Goal: Task Accomplishment & Management: Manage account settings

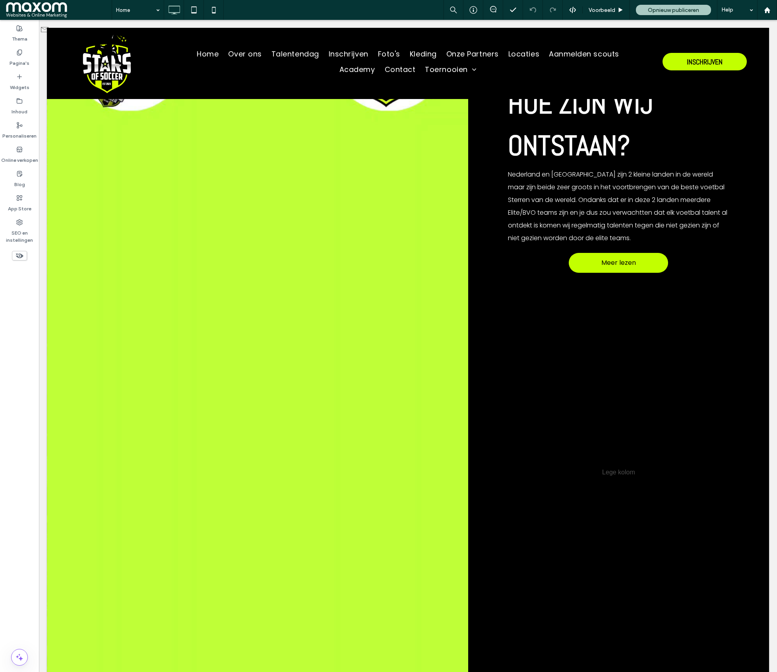
scroll to position [633, 0]
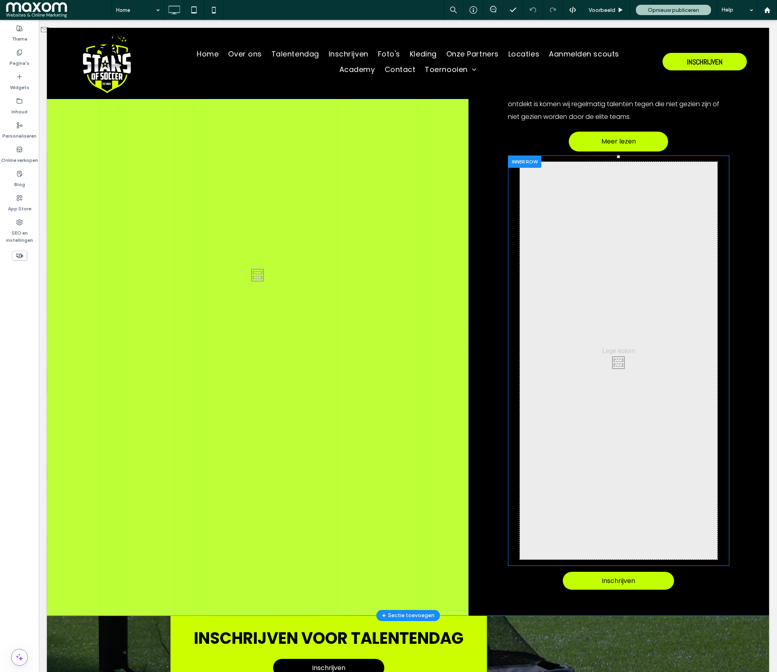
click at [556, 197] on div "Click To Paste" at bounding box center [619, 361] width 198 height 398
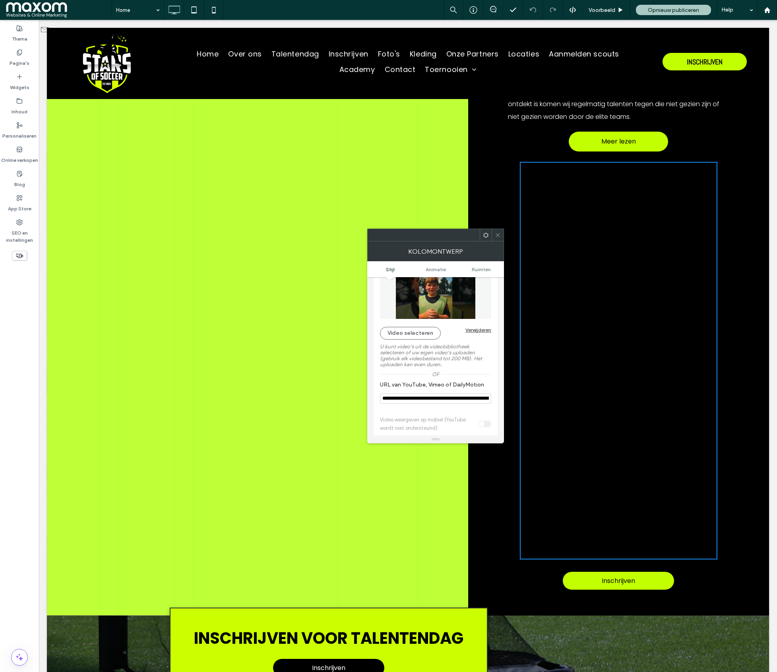
scroll to position [128, 0]
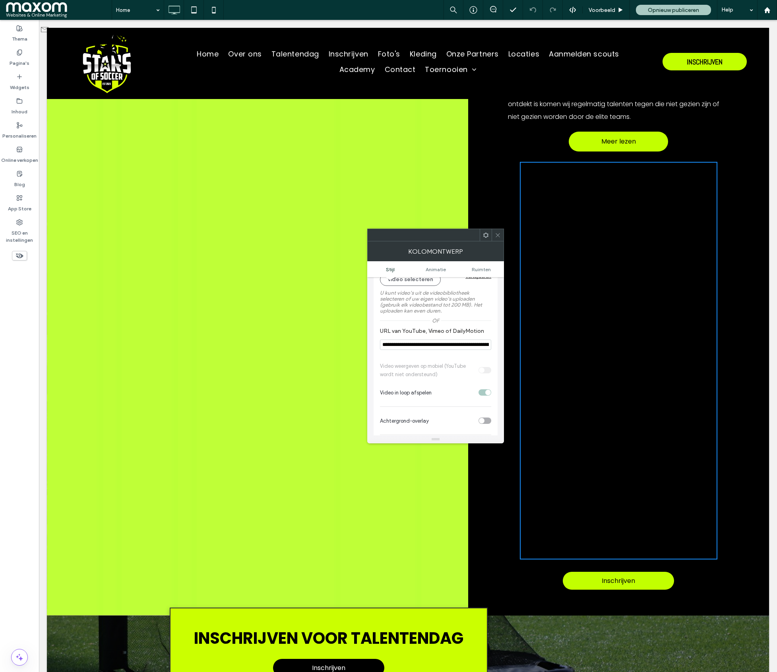
click at [430, 349] on input "**********" at bounding box center [435, 345] width 111 height 10
click at [498, 235] on use at bounding box center [498, 235] width 4 height 4
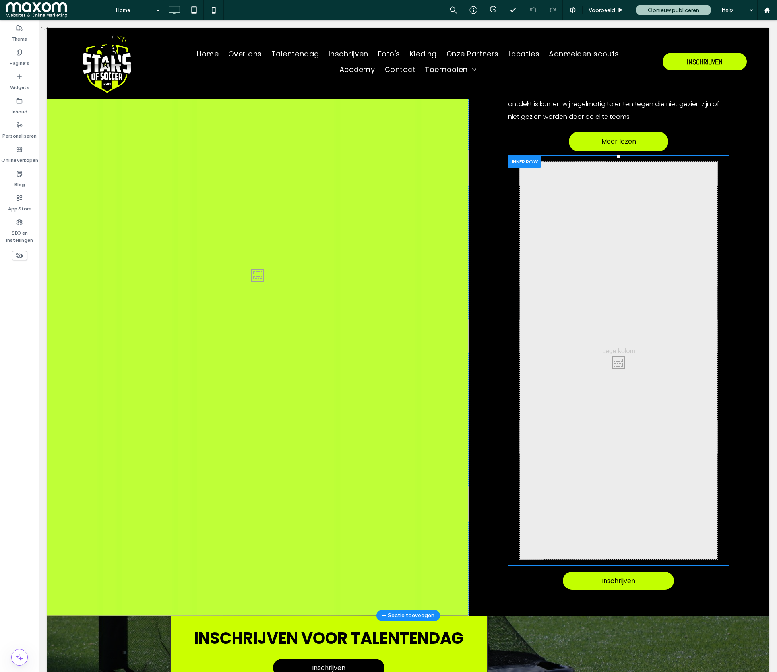
click at [550, 295] on div "Click To Paste" at bounding box center [619, 361] width 198 height 398
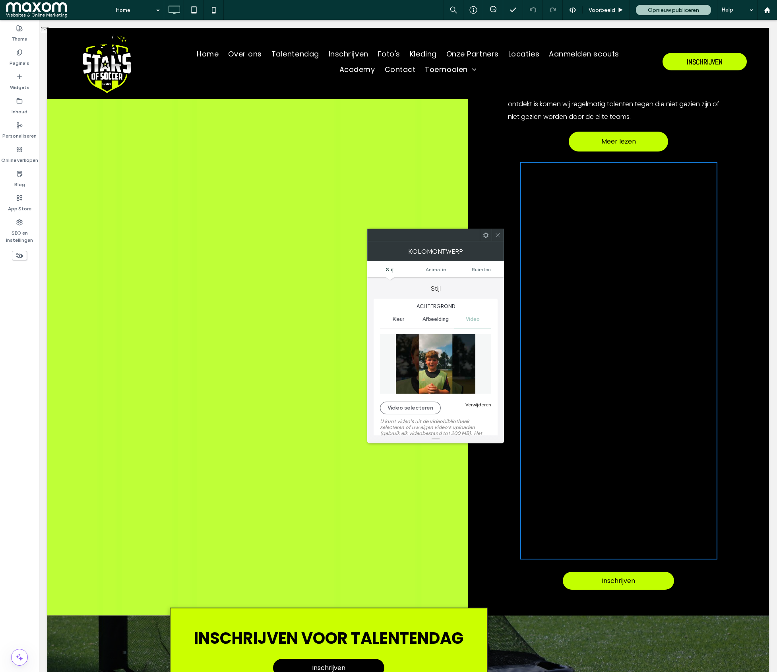
click at [487, 318] on div "Video" at bounding box center [473, 319] width 37 height 17
click at [478, 320] on span "Video" at bounding box center [473, 319] width 14 height 6
click at [470, 323] on span "Video" at bounding box center [473, 319] width 14 height 6
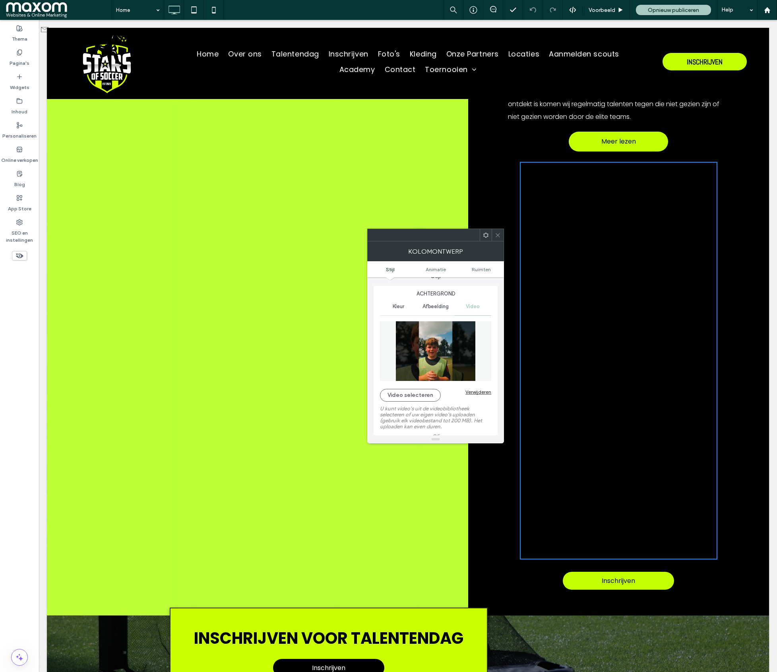
click at [467, 309] on span "Video" at bounding box center [473, 306] width 14 height 6
click at [423, 392] on button "Video selecteren" at bounding box center [410, 395] width 61 height 13
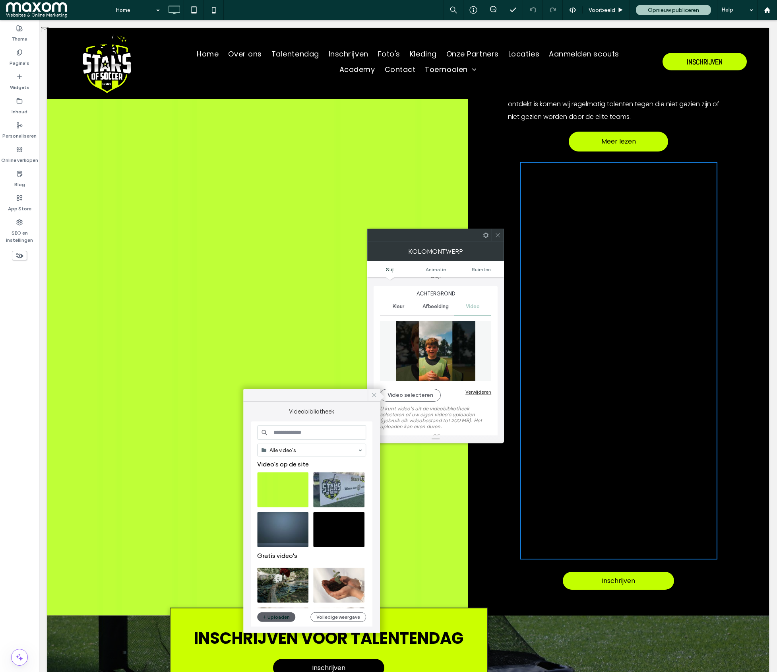
drag, startPoint x: 373, startPoint y: 395, endPoint x: 485, endPoint y: 267, distance: 170.2
click at [377, 391] on span at bounding box center [374, 395] width 7 height 12
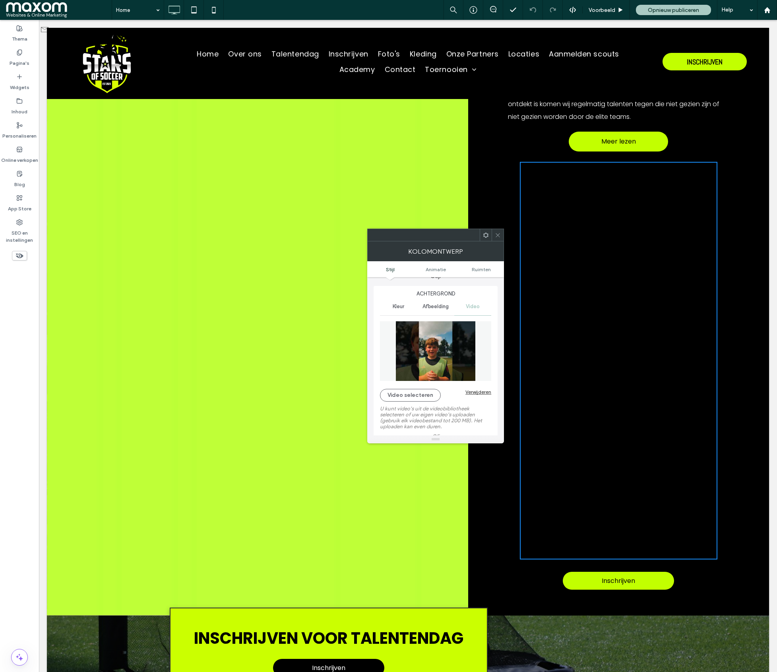
click at [500, 233] on icon at bounding box center [498, 235] width 6 height 6
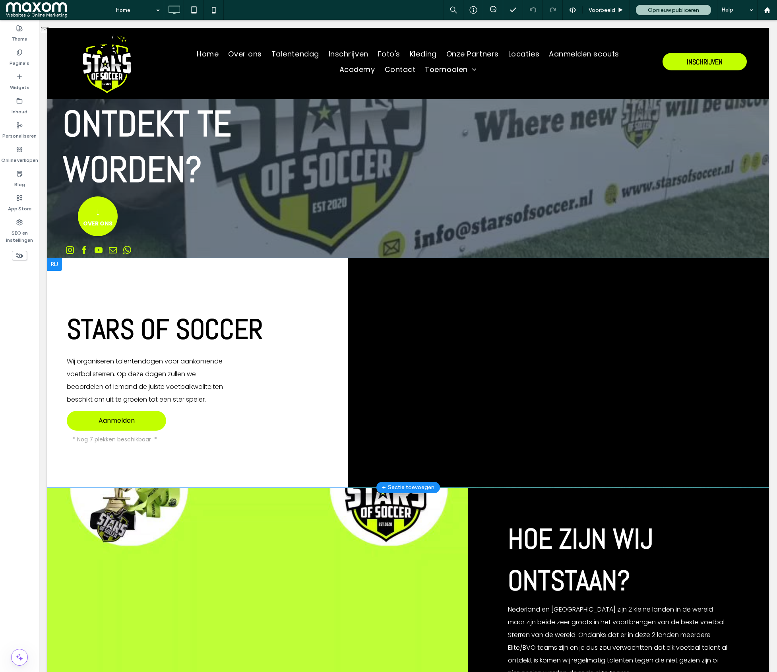
scroll to position [54, 0]
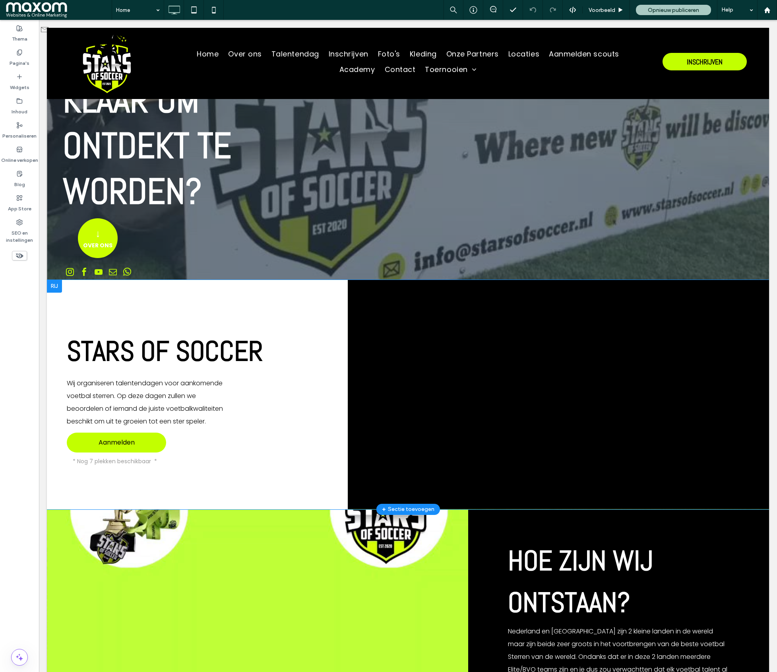
click at [445, 297] on div "Click To Paste" at bounding box center [559, 394] width 422 height 229
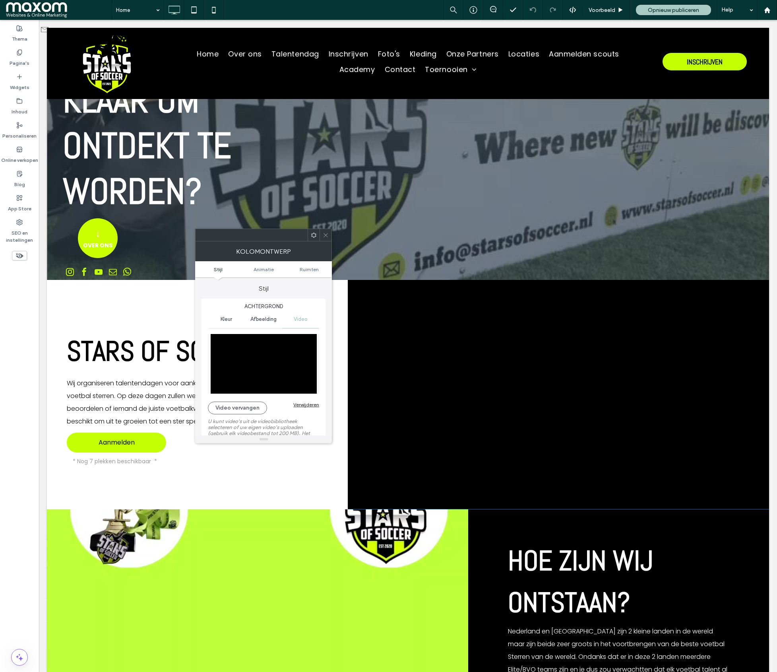
drag, startPoint x: 433, startPoint y: 342, endPoint x: 339, endPoint y: 400, distance: 110.2
click at [433, 342] on div "Click To Paste" at bounding box center [559, 394] width 422 height 229
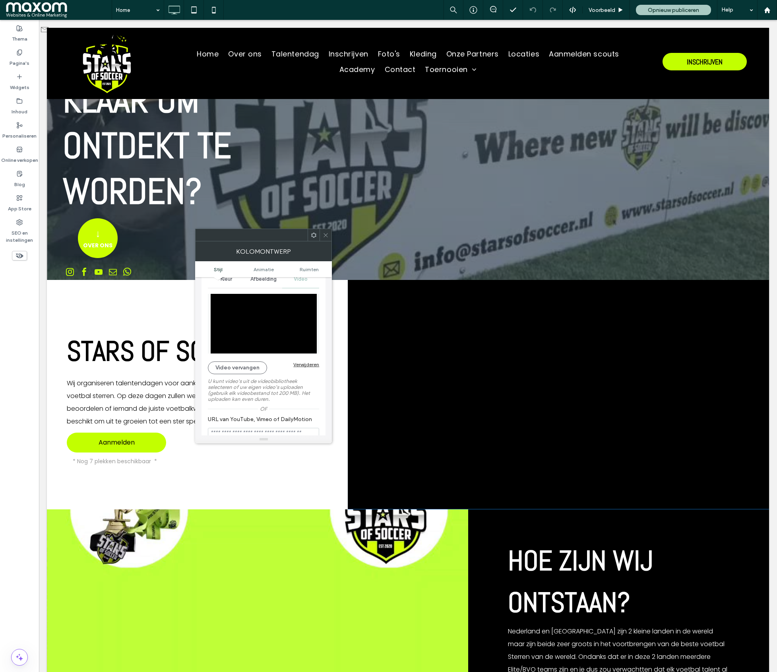
scroll to position [55, 0]
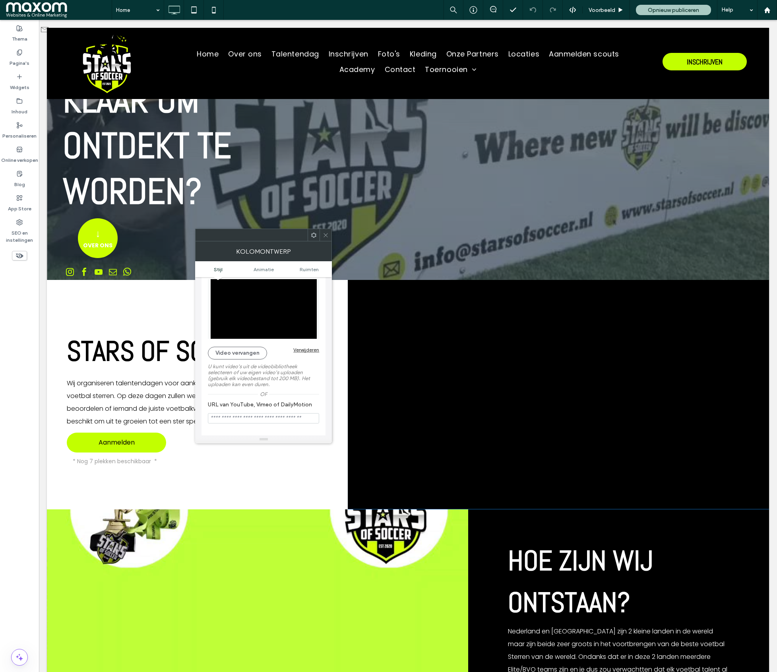
click at [330, 236] on div at bounding box center [326, 235] width 12 height 12
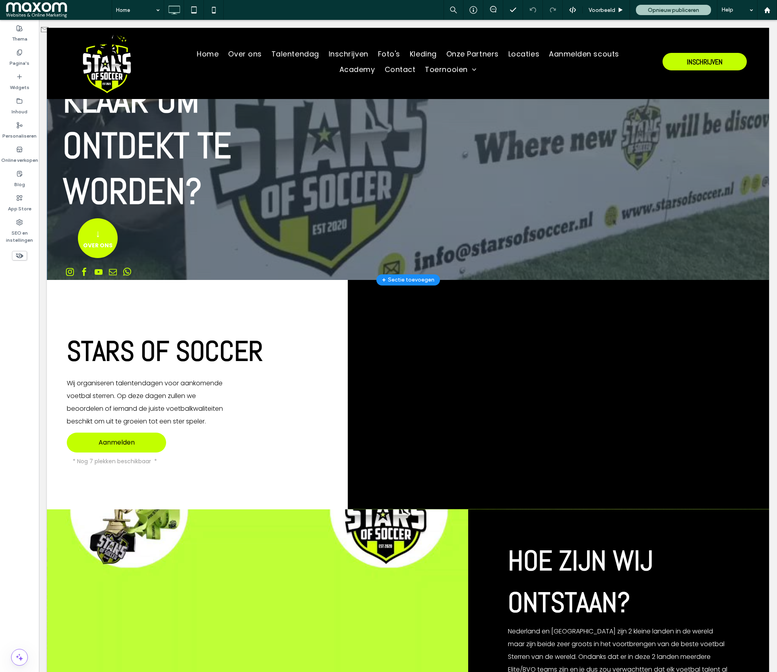
click at [291, 206] on div "#[DOMAIN_NAME] KLAAR OM ONTDEKT TE WORDEN? ↓ OVER ONS Click To Paste" at bounding box center [408, 162] width 691 height 235
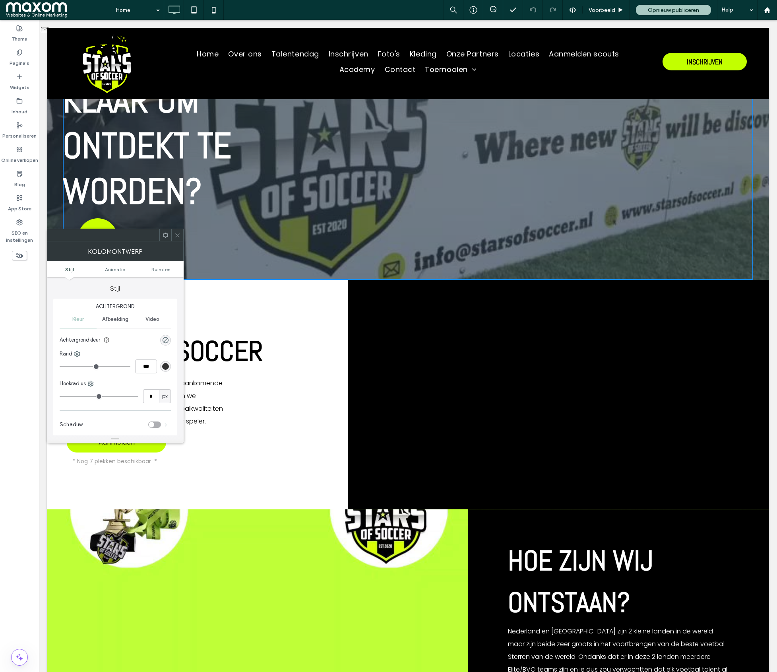
click at [175, 232] on icon at bounding box center [178, 235] width 6 height 6
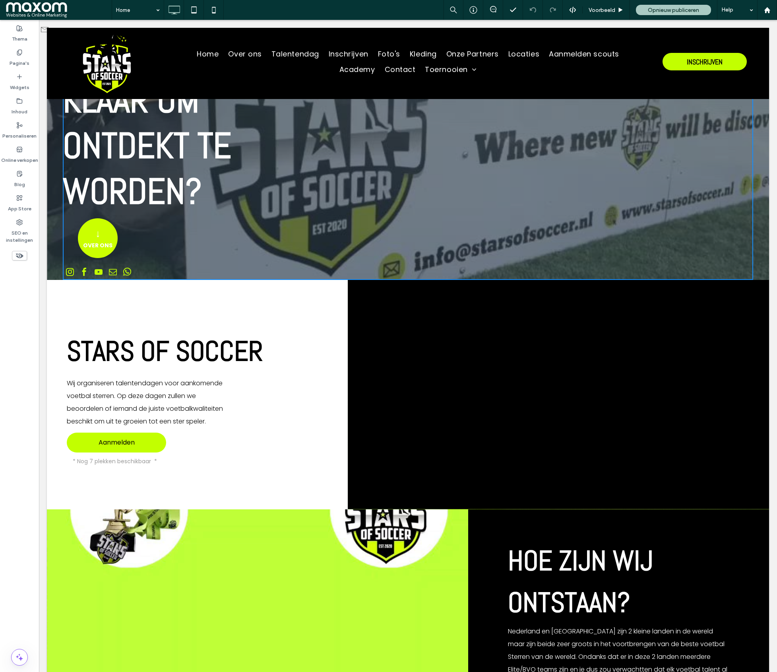
scroll to position [0, 0]
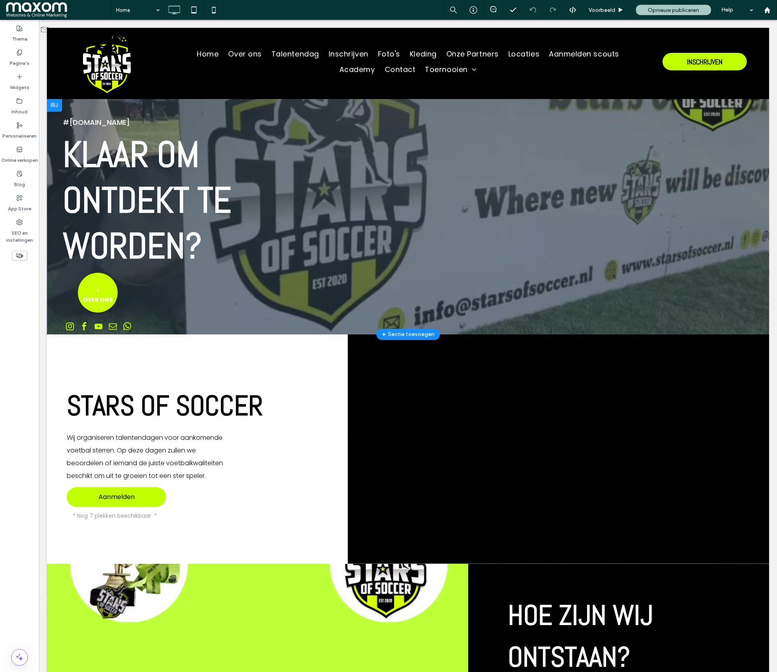
click at [726, 214] on div "#[DOMAIN_NAME] KLAAR OM ONTDEKT TE WORDEN? ↓ OVER ONS Click To Paste" at bounding box center [408, 216] width 691 height 235
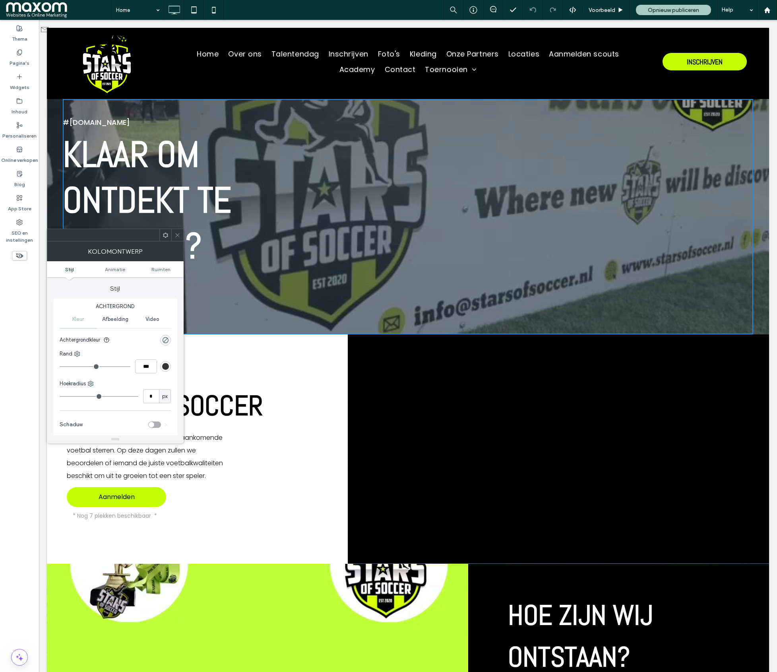
click at [177, 233] on icon at bounding box center [178, 235] width 6 height 6
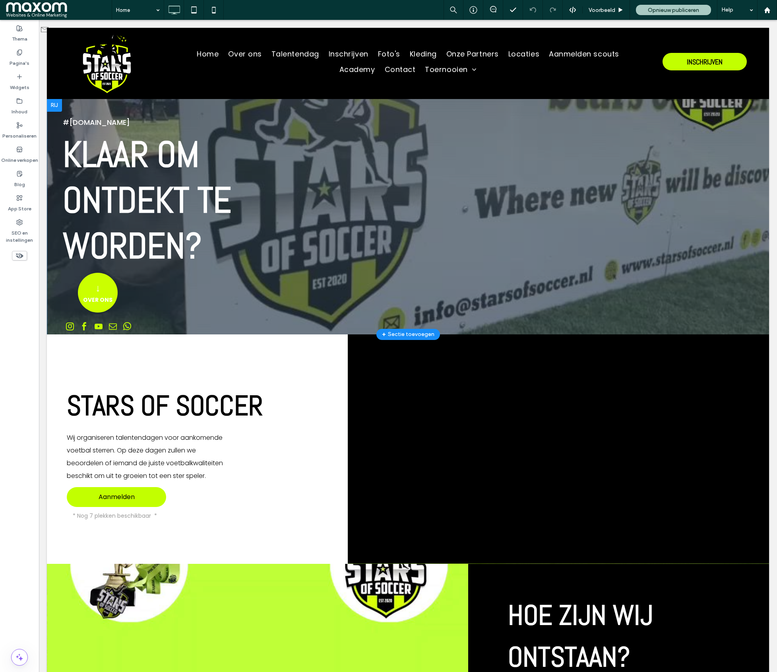
click at [53, 105] on div at bounding box center [54, 105] width 15 height 13
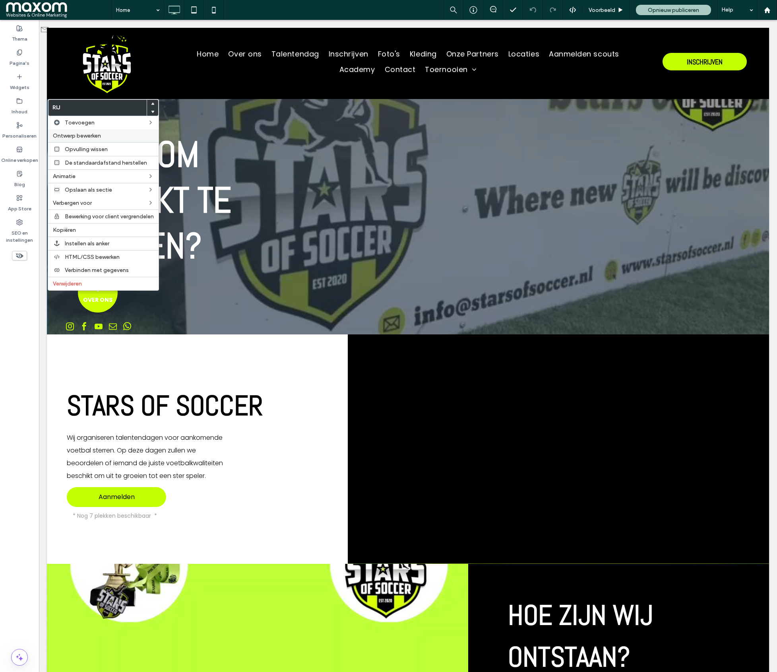
click at [79, 134] on span "Ontwerp bewerken" at bounding box center [77, 135] width 48 height 7
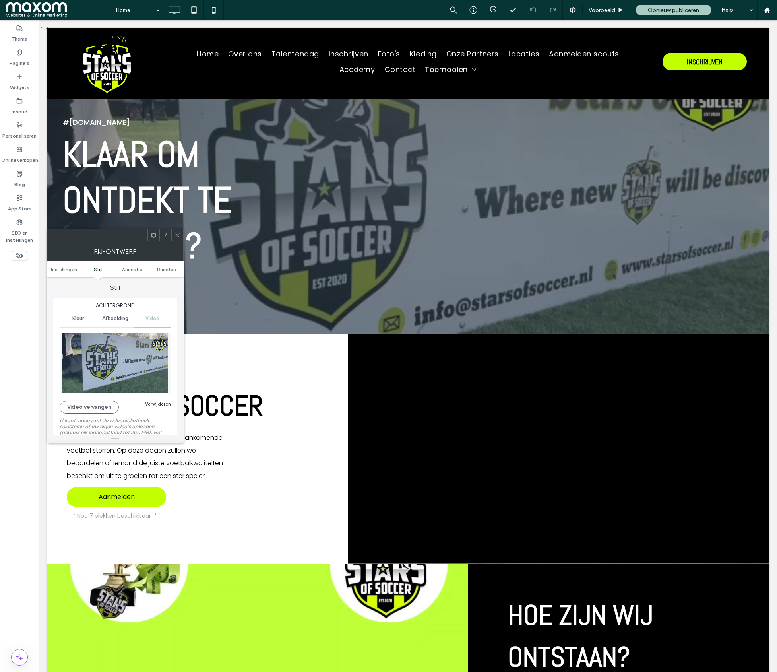
scroll to position [60, 0]
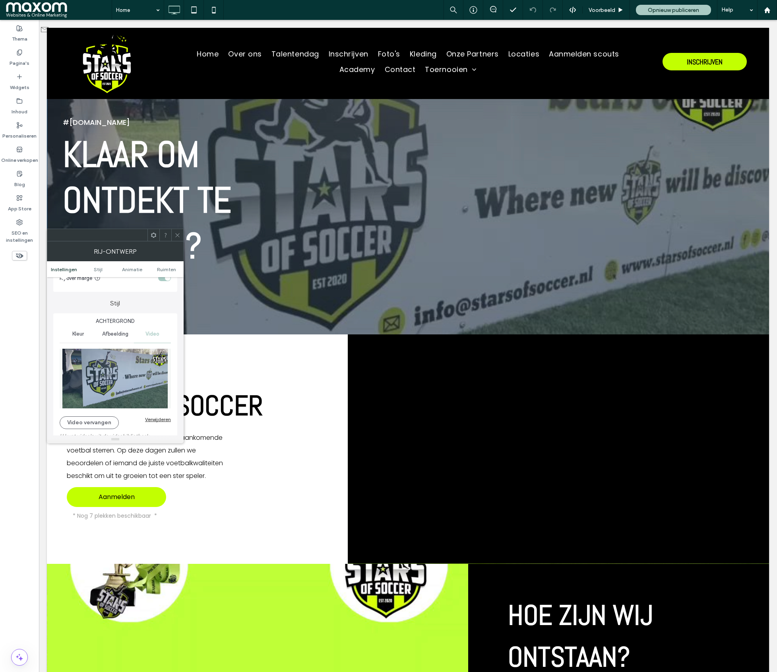
click at [146, 333] on span "Video" at bounding box center [153, 334] width 14 height 6
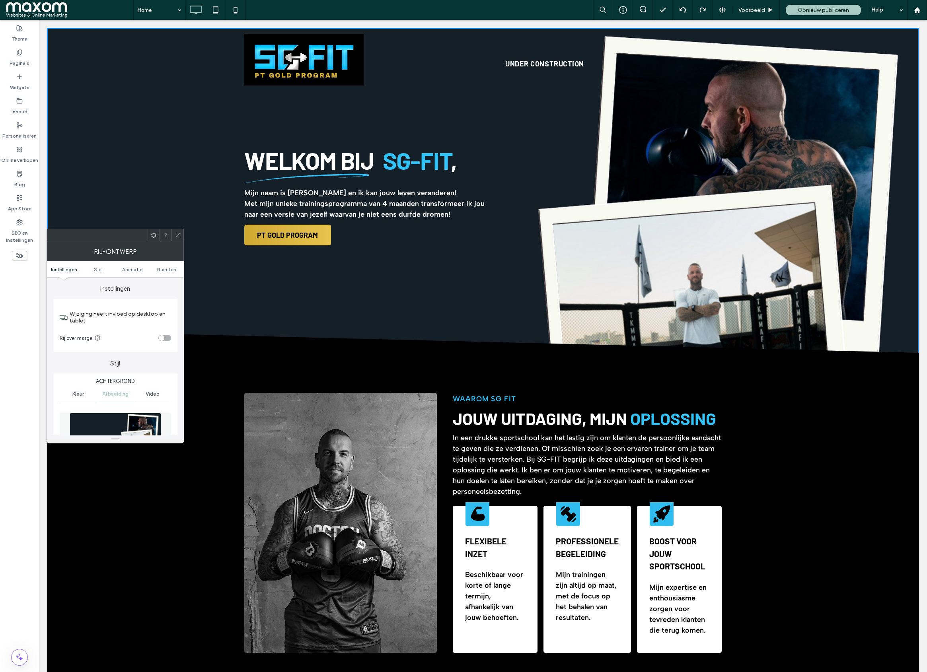
click at [179, 233] on use at bounding box center [177, 235] width 4 height 4
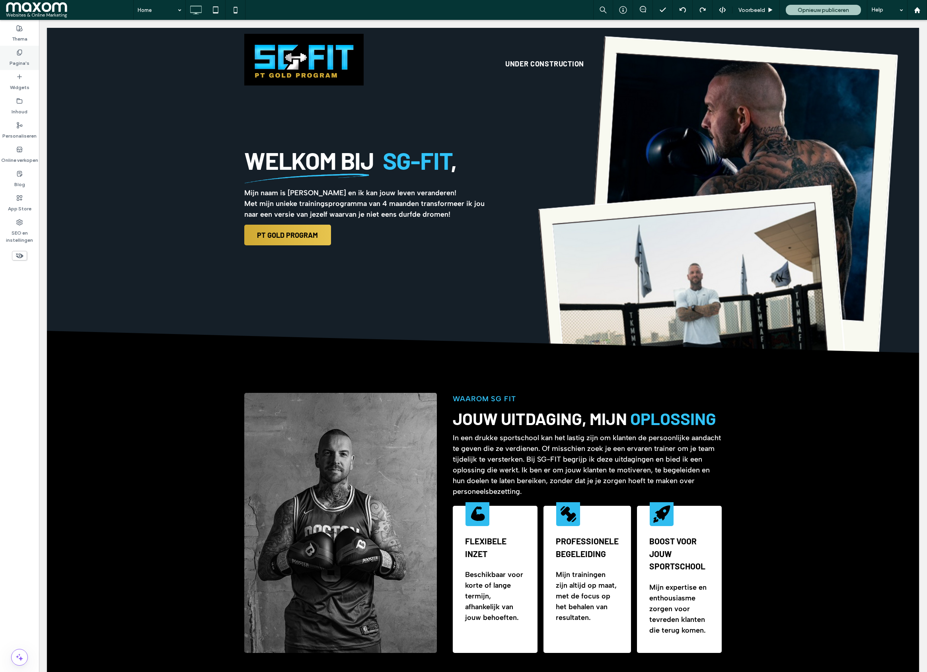
click at [18, 60] on label "Pagina's" at bounding box center [20, 61] width 20 height 11
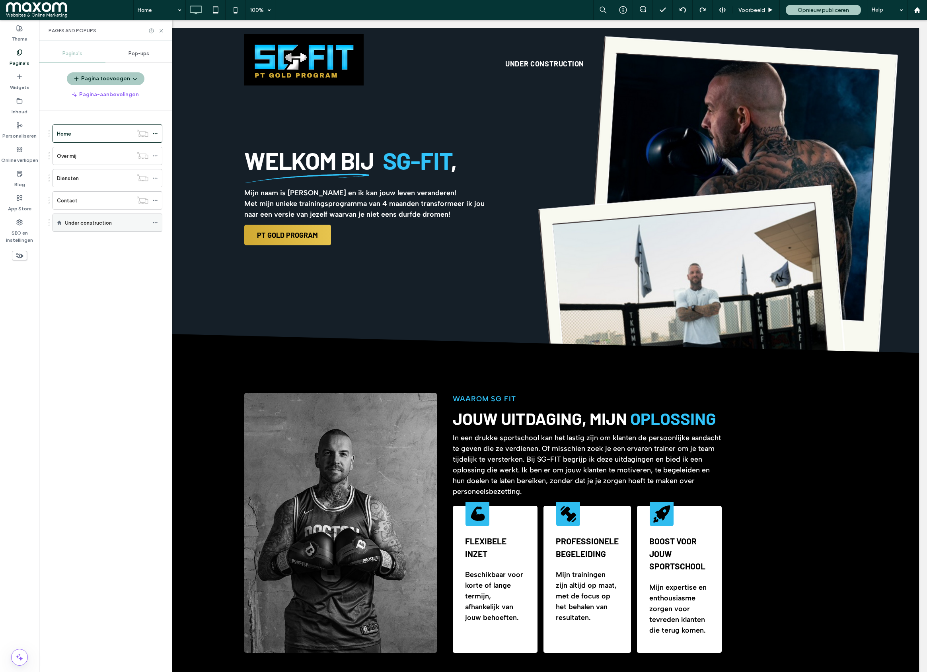
click at [155, 224] on icon at bounding box center [155, 223] width 6 height 6
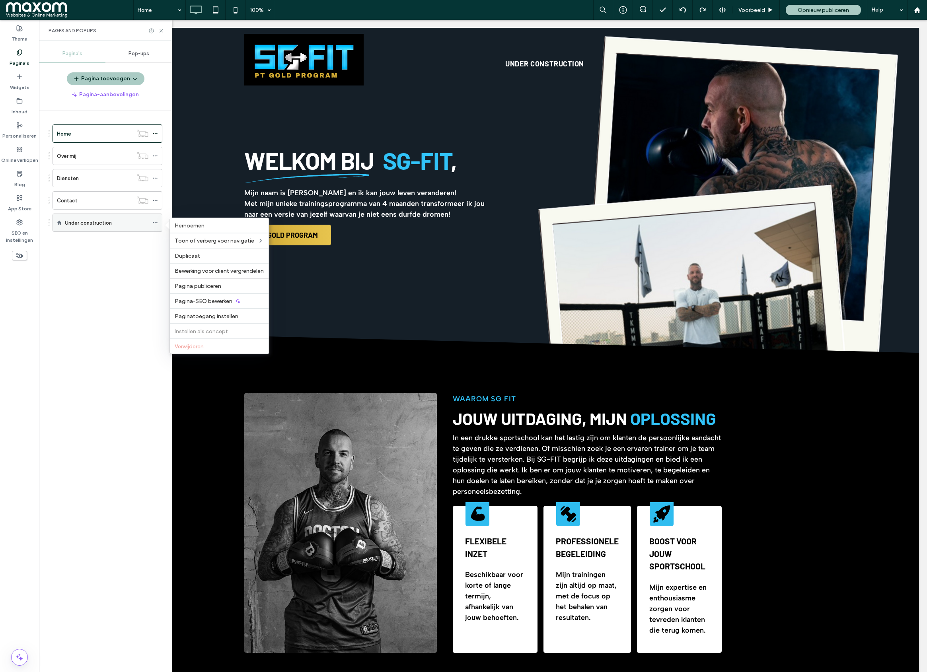
click at [109, 227] on label "Under construction" at bounding box center [88, 223] width 47 height 14
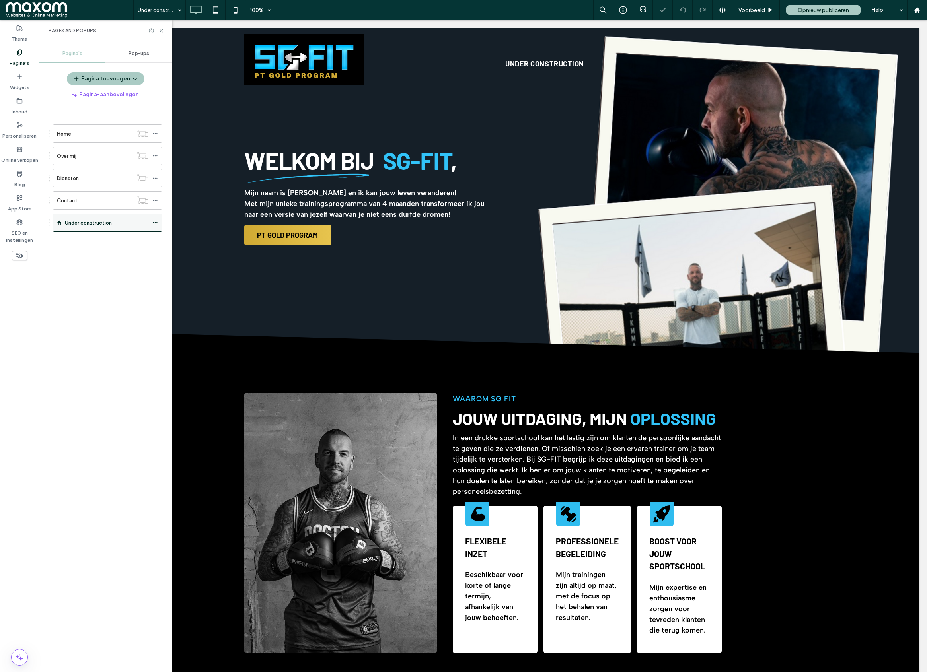
click at [156, 224] on use at bounding box center [155, 222] width 4 height 1
click at [155, 134] on icon at bounding box center [155, 134] width 6 height 6
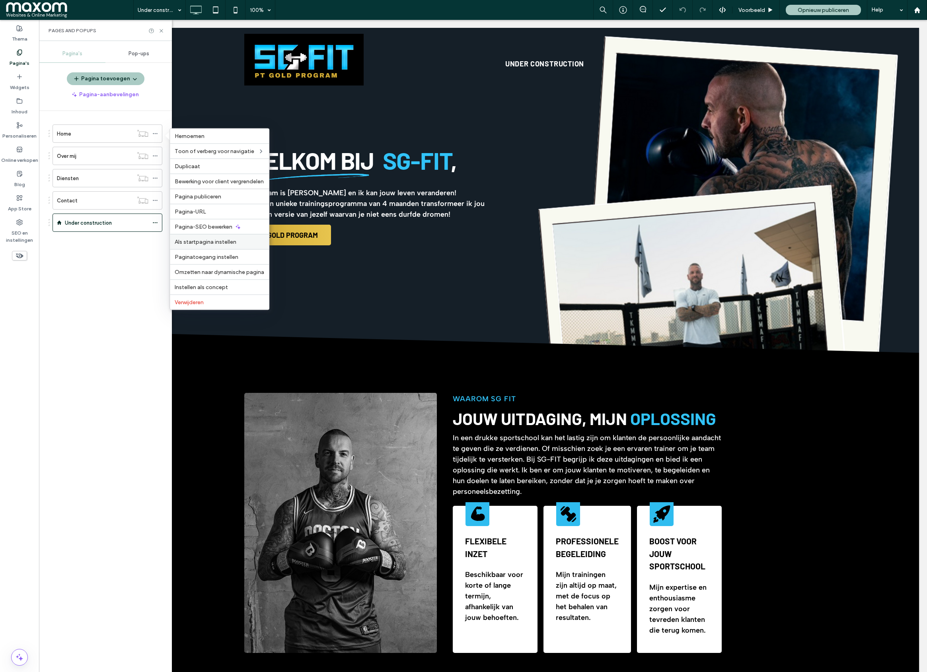
click at [214, 245] on span "Als startpagina instellen" at bounding box center [206, 242] width 62 height 7
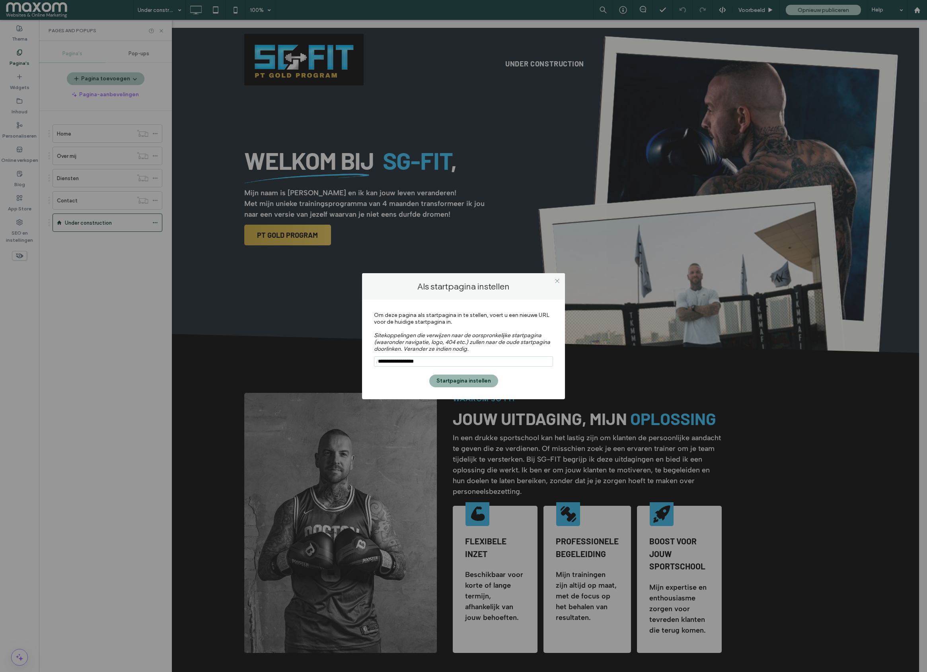
click at [467, 383] on button "Startpagina instellen" at bounding box center [463, 381] width 69 height 13
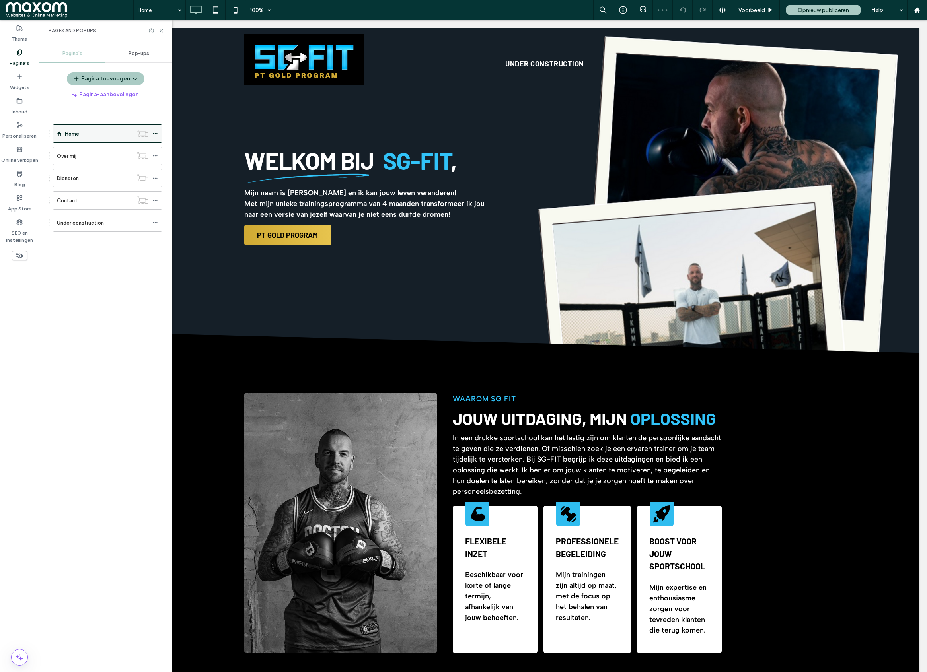
click at [122, 136] on div "Home" at bounding box center [99, 134] width 68 height 8
click at [155, 225] on icon at bounding box center [155, 223] width 6 height 6
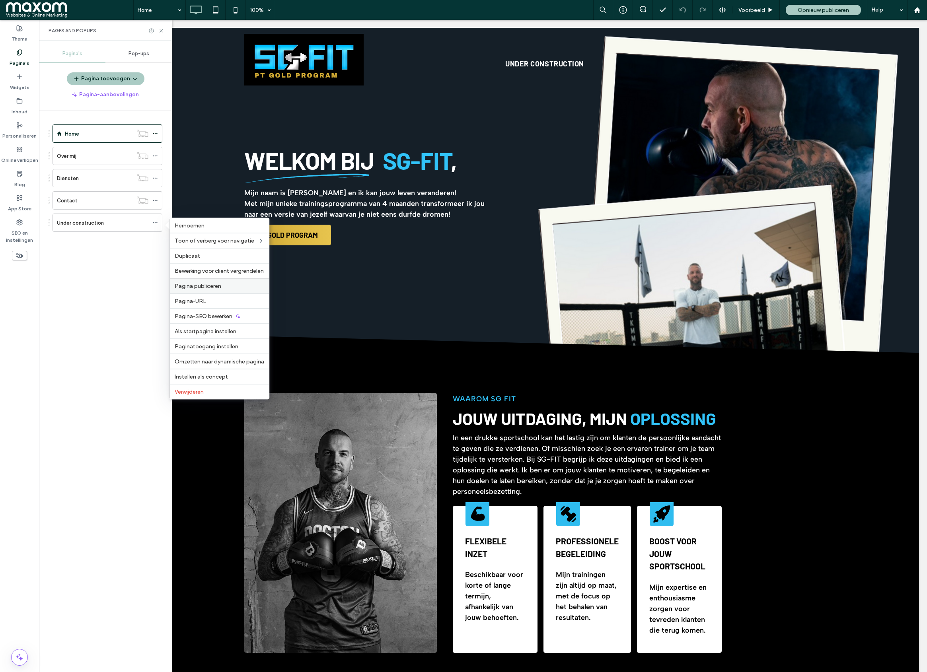
click at [226, 288] on label "Pagina publiceren" at bounding box center [219, 286] width 89 height 7
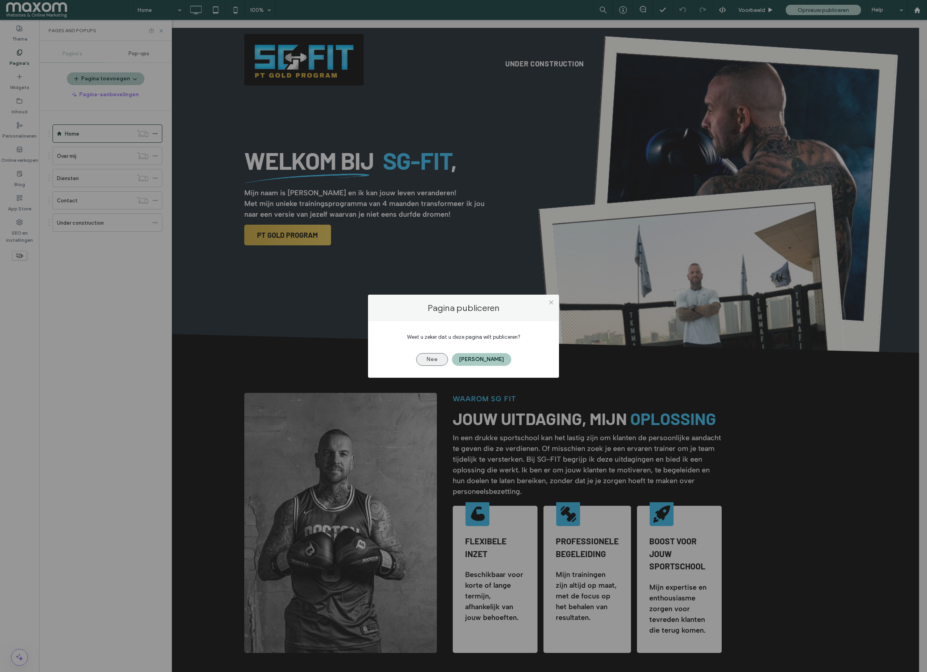
drag, startPoint x: 443, startPoint y: 357, endPoint x: 330, endPoint y: 316, distance: 119.8
click at [443, 357] on button "Nee" at bounding box center [432, 359] width 32 height 13
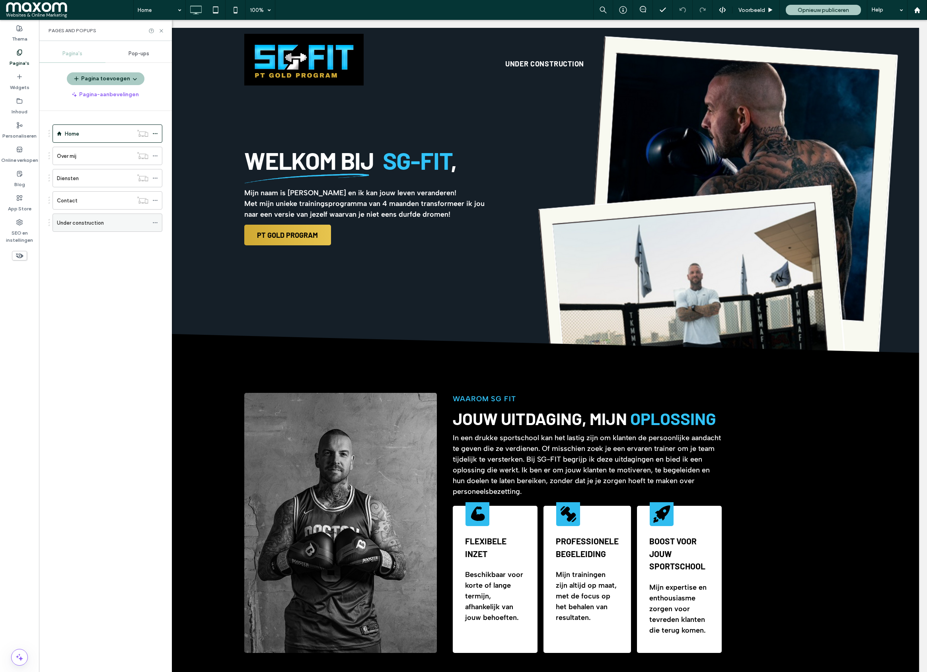
click at [112, 225] on div "Under construction" at bounding box center [102, 223] width 91 height 8
click at [155, 224] on use at bounding box center [155, 222] width 4 height 1
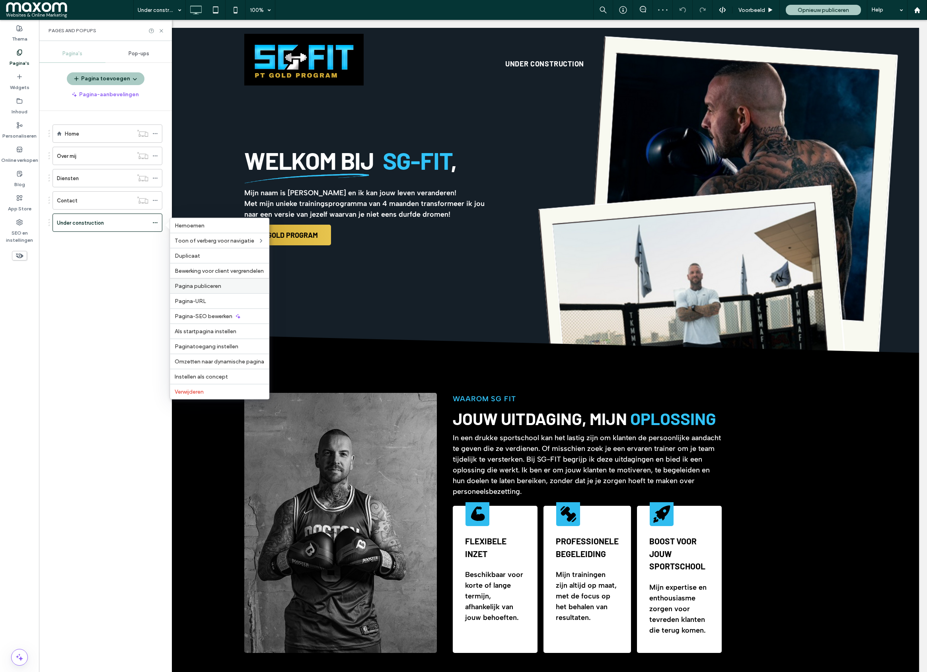
click at [233, 287] on label "Pagina publiceren" at bounding box center [219, 286] width 89 height 7
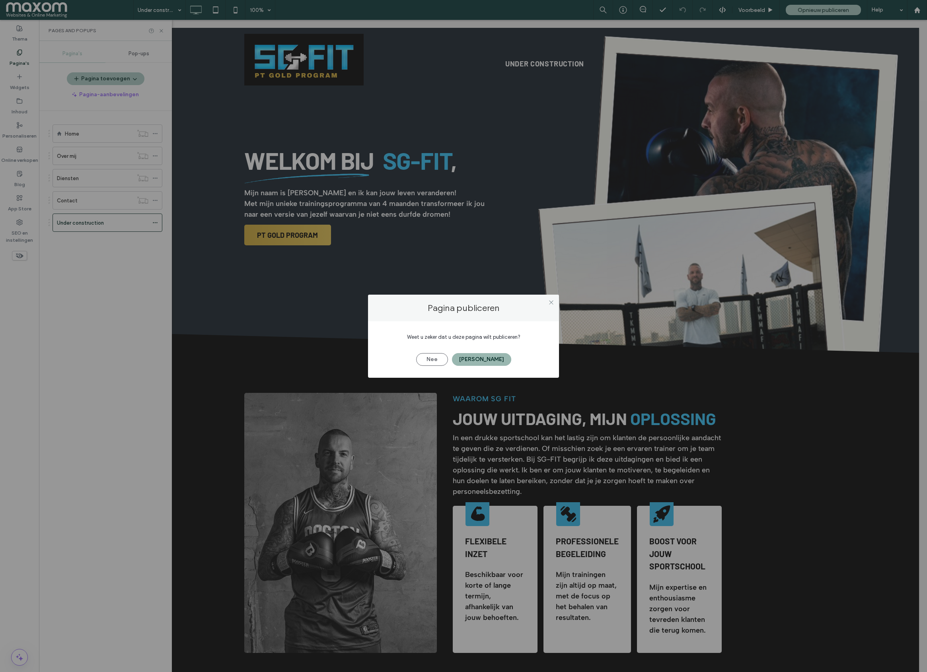
click at [480, 355] on button "[PERSON_NAME]" at bounding box center [481, 359] width 59 height 13
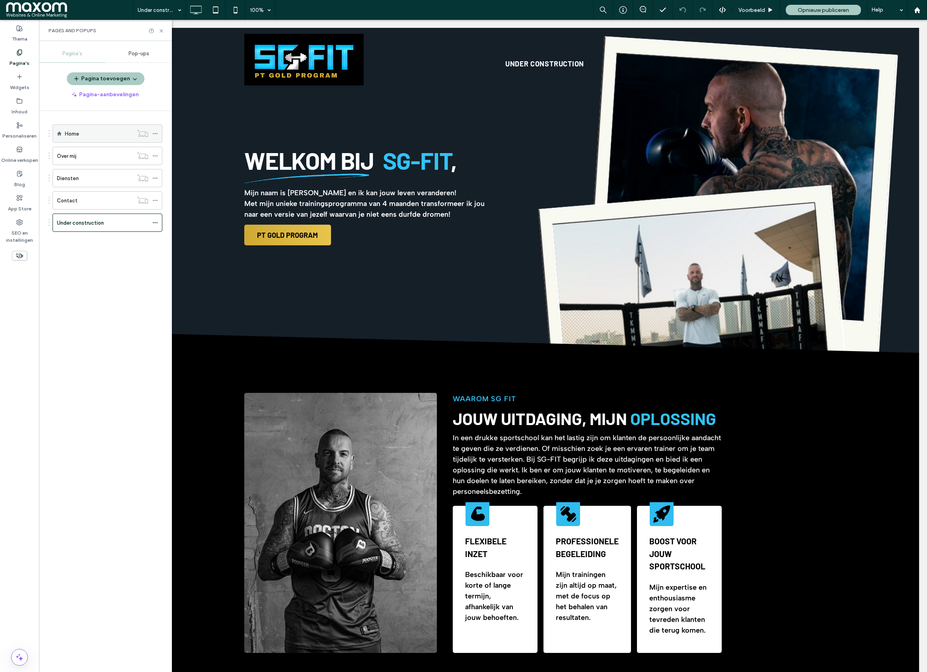
click at [82, 137] on div "Home" at bounding box center [99, 134] width 68 height 8
click at [101, 202] on div "Contact" at bounding box center [95, 200] width 76 height 8
